Goal: Navigation & Orientation: Find specific page/section

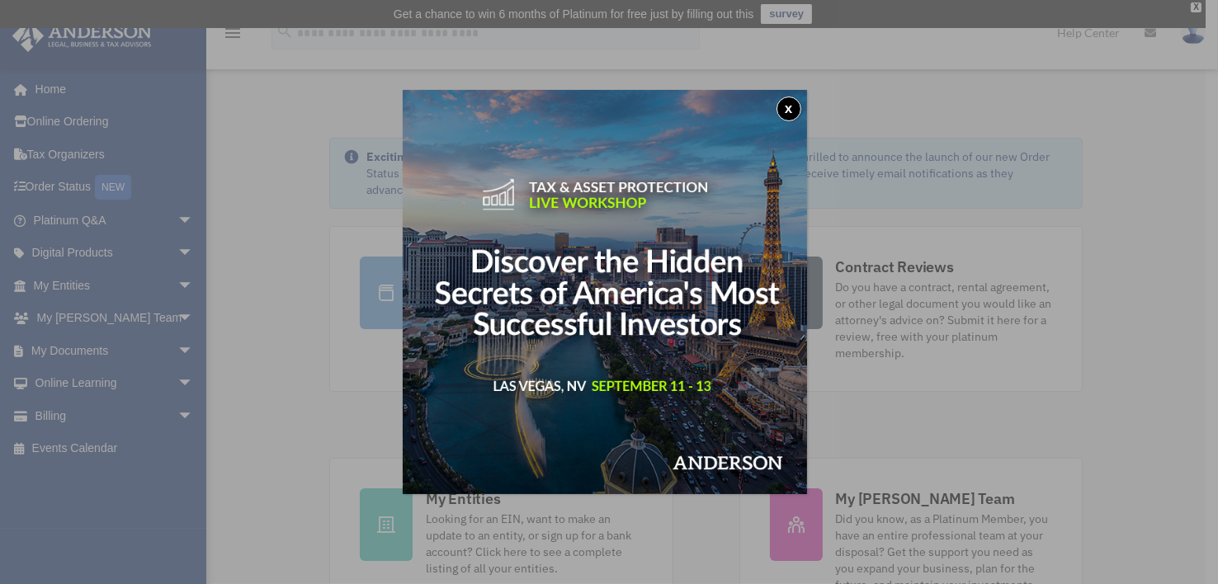
click at [801, 104] on button "x" at bounding box center [788, 109] width 25 height 25
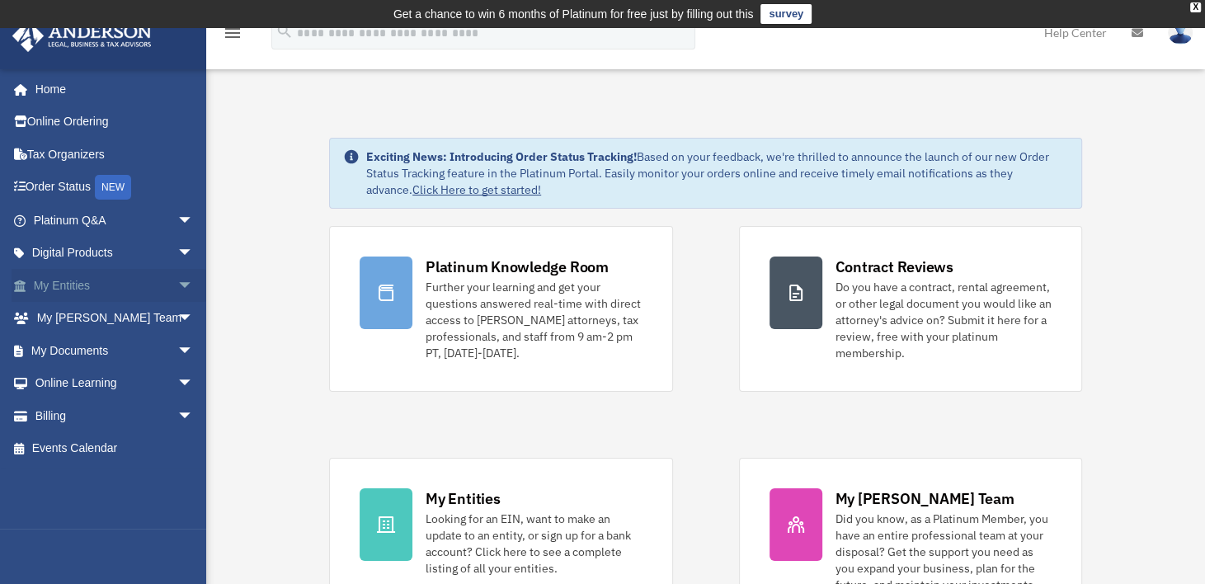
click at [124, 296] on link "My Entities arrow_drop_down" at bounding box center [115, 285] width 207 height 33
click at [177, 287] on span "arrow_drop_down" at bounding box center [193, 286] width 33 height 34
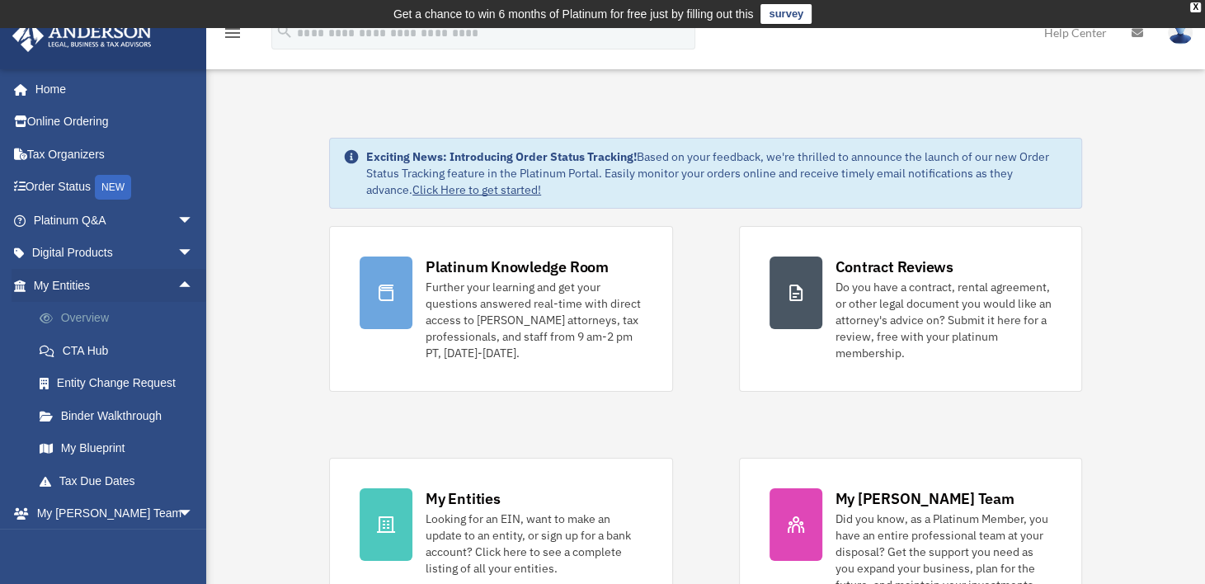
click at [107, 320] on link "Overview" at bounding box center [121, 318] width 196 height 33
click at [87, 313] on link "Overview" at bounding box center [121, 318] width 196 height 33
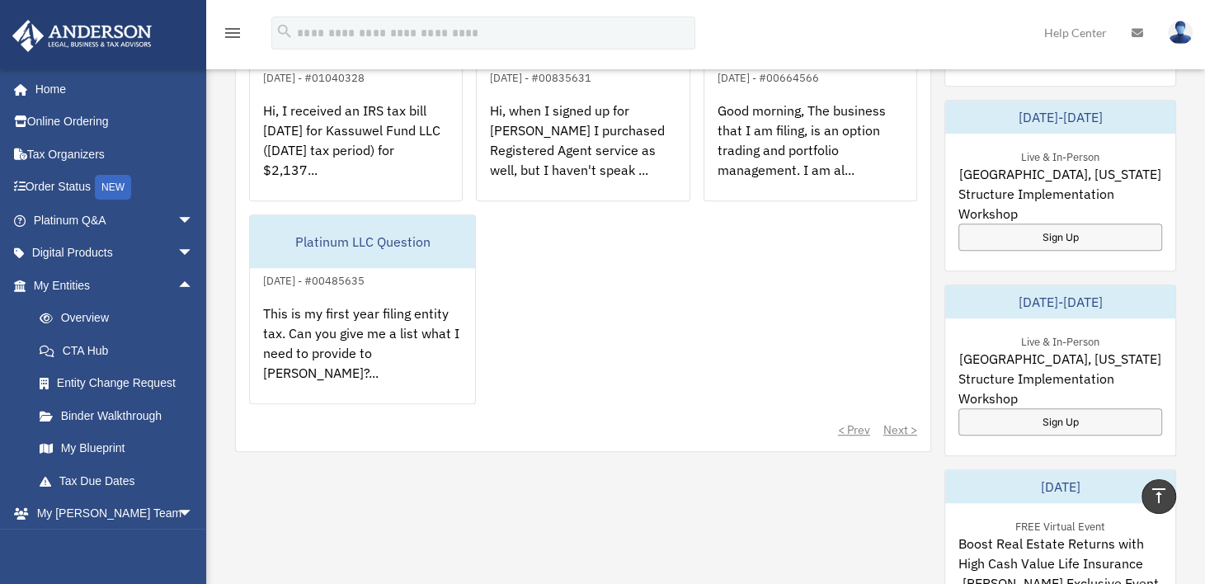
scroll to position [825, 0]
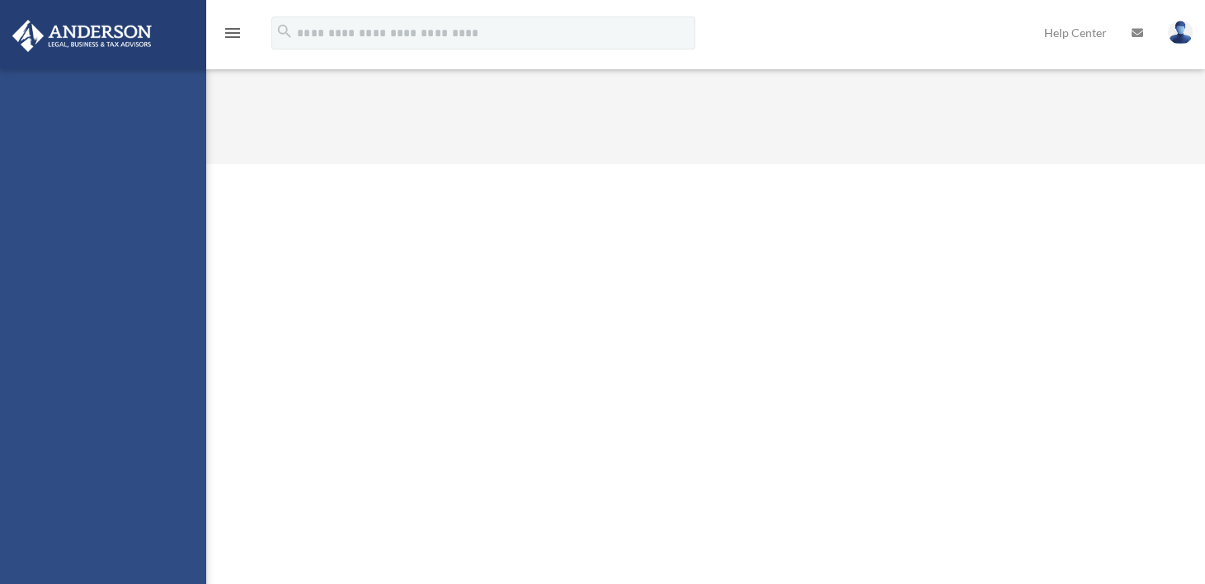
click at [116, 315] on div "[EMAIL_ADDRESS][PERSON_NAME][DOMAIN_NAME] Sign Out [EMAIL_ADDRESS][PERSON_NAME]…" at bounding box center [103, 361] width 206 height 584
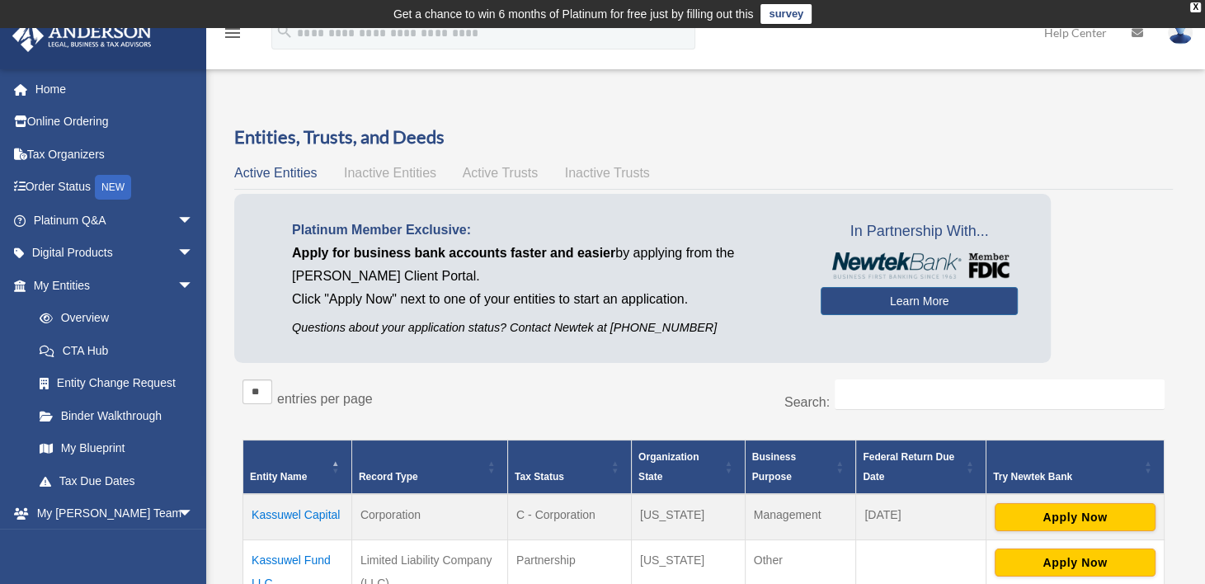
scroll to position [330, 0]
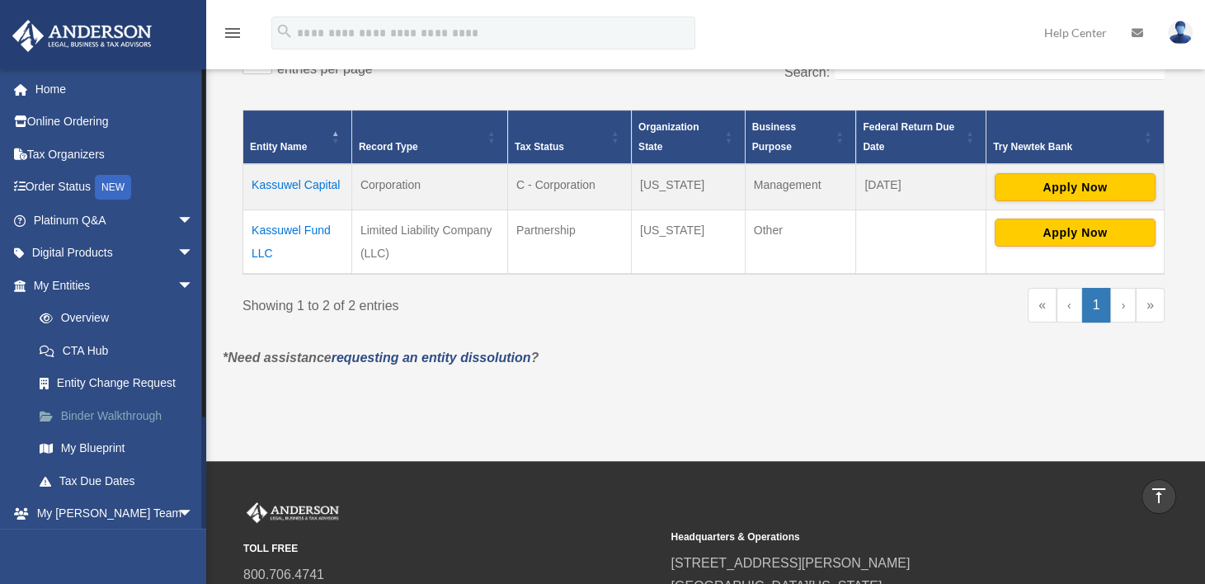
click at [124, 415] on link "Binder Walkthrough" at bounding box center [121, 415] width 196 height 33
click at [118, 454] on link "My Blueprint" at bounding box center [121, 448] width 196 height 33
